Goal: Find contact information: Find contact information

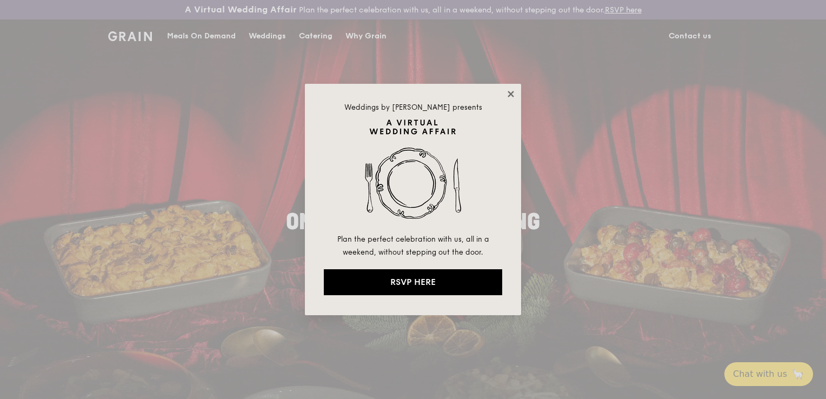
click at [508, 92] on icon at bounding box center [511, 94] width 10 height 10
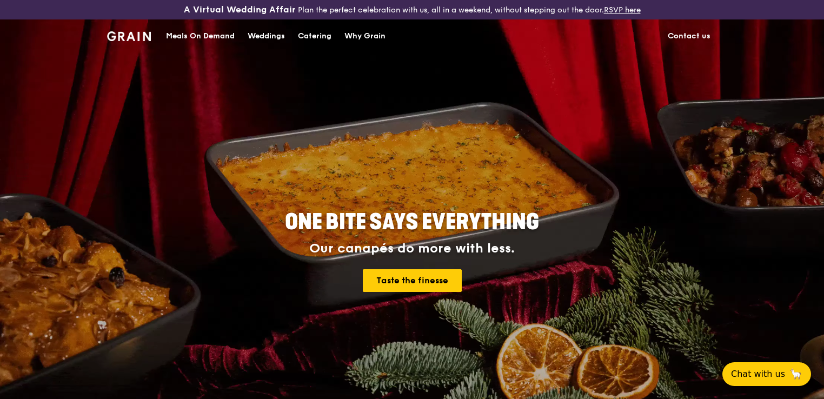
click at [703, 34] on link "Contact us" at bounding box center [689, 36] width 56 height 32
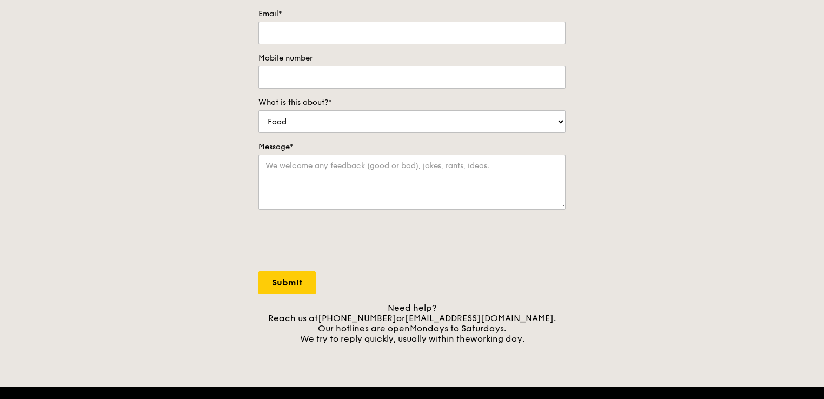
scroll to position [268, 0]
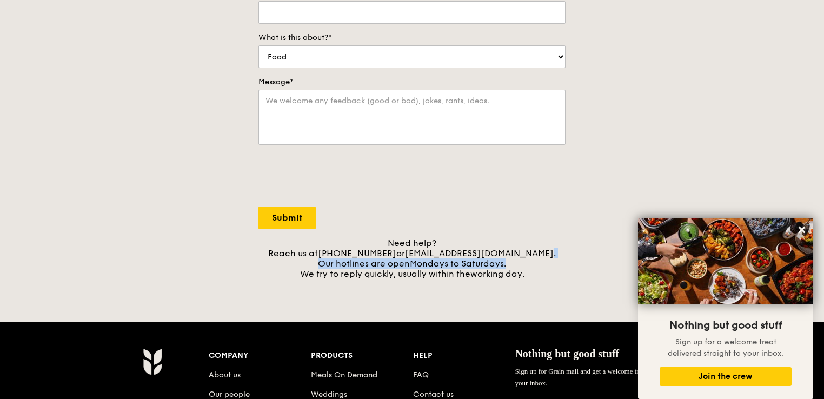
click at [532, 255] on div "Need help? Reach us at [PHONE_NUMBER] or [EMAIL_ADDRESS][DOMAIN_NAME] . Our hot…" at bounding box center [411, 258] width 307 height 41
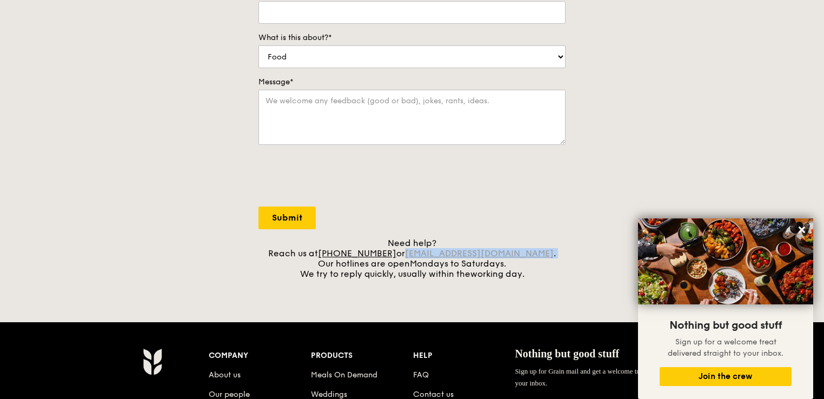
drag, startPoint x: 532, startPoint y: 255, endPoint x: 446, endPoint y: 256, distance: 85.4
click at [446, 256] on div "Need help? Reach us at [PHONE_NUMBER] or [EMAIL_ADDRESS][DOMAIN_NAME] . Our hot…" at bounding box center [411, 258] width 307 height 41
copy div "[EMAIL_ADDRESS][DOMAIN_NAME] ."
